Goal: Information Seeking & Learning: Learn about a topic

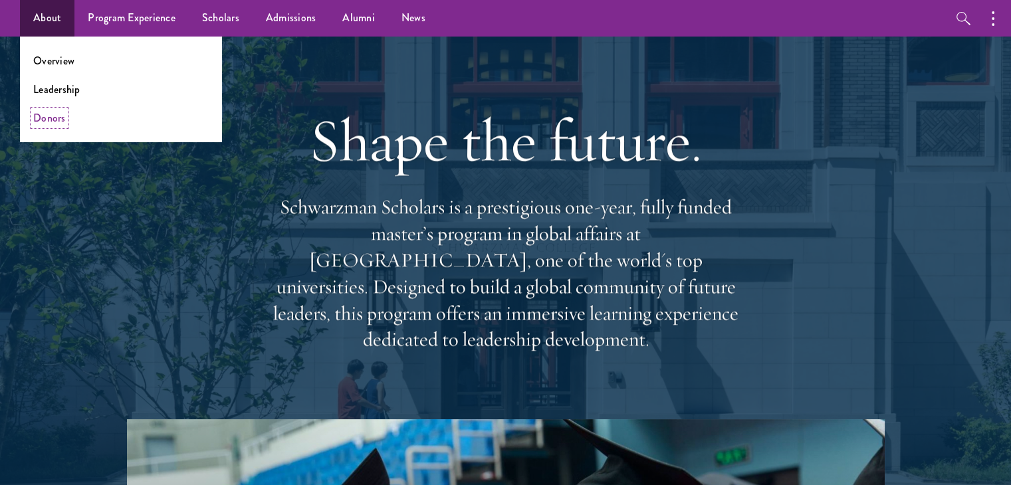
click at [56, 110] on link "Donors" at bounding box center [49, 117] width 33 height 15
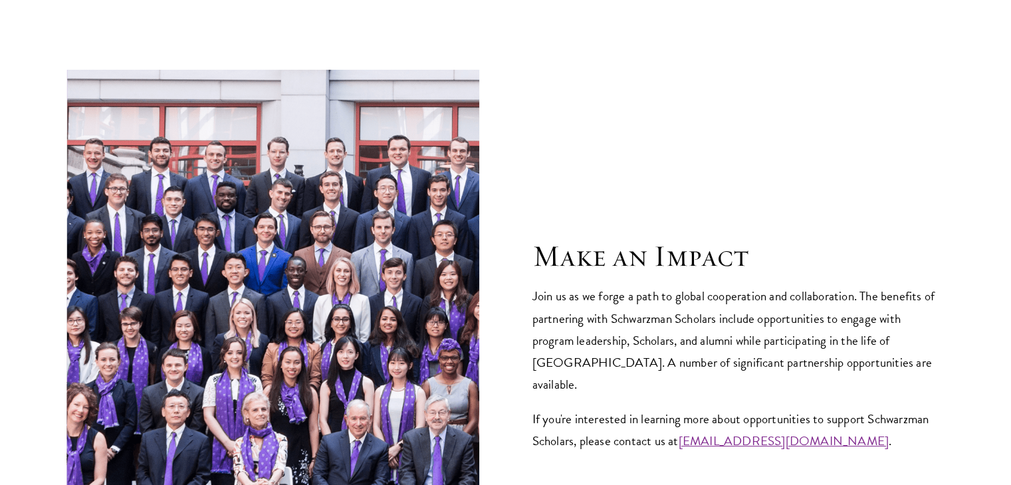
scroll to position [5117, 0]
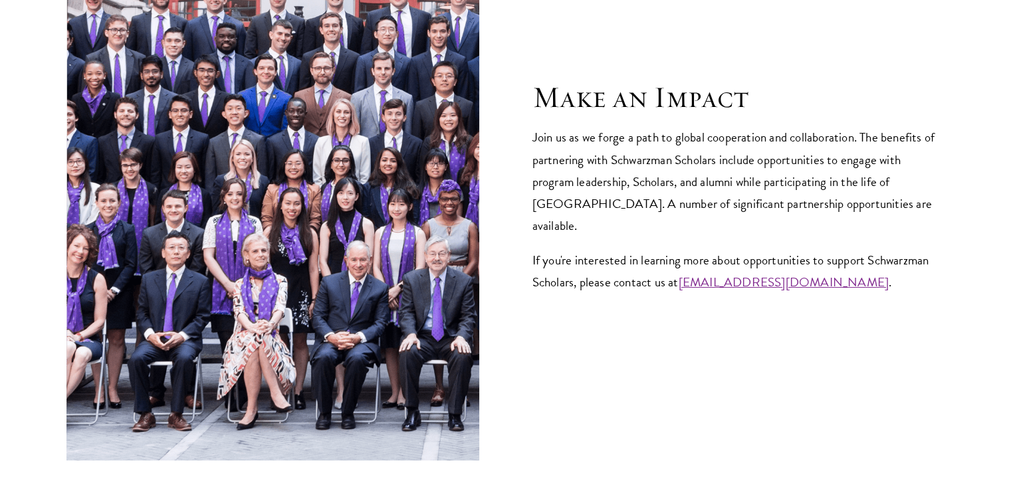
click at [564, 135] on p "Join us as we forge a path to global cooperation and collaboration. The benefit…" at bounding box center [738, 181] width 413 height 110
copy p "Schwarzman"
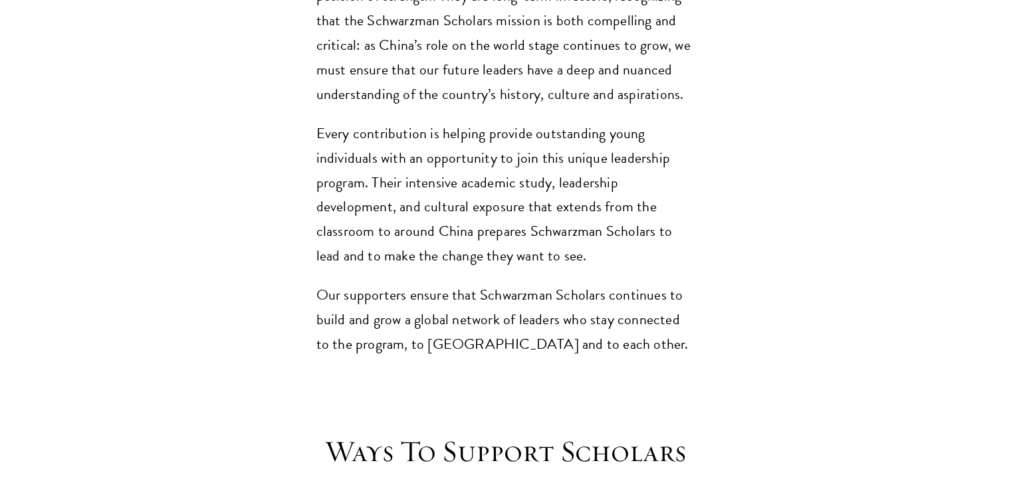
scroll to position [4961, 0]
